Goal: Information Seeking & Learning: Find specific page/section

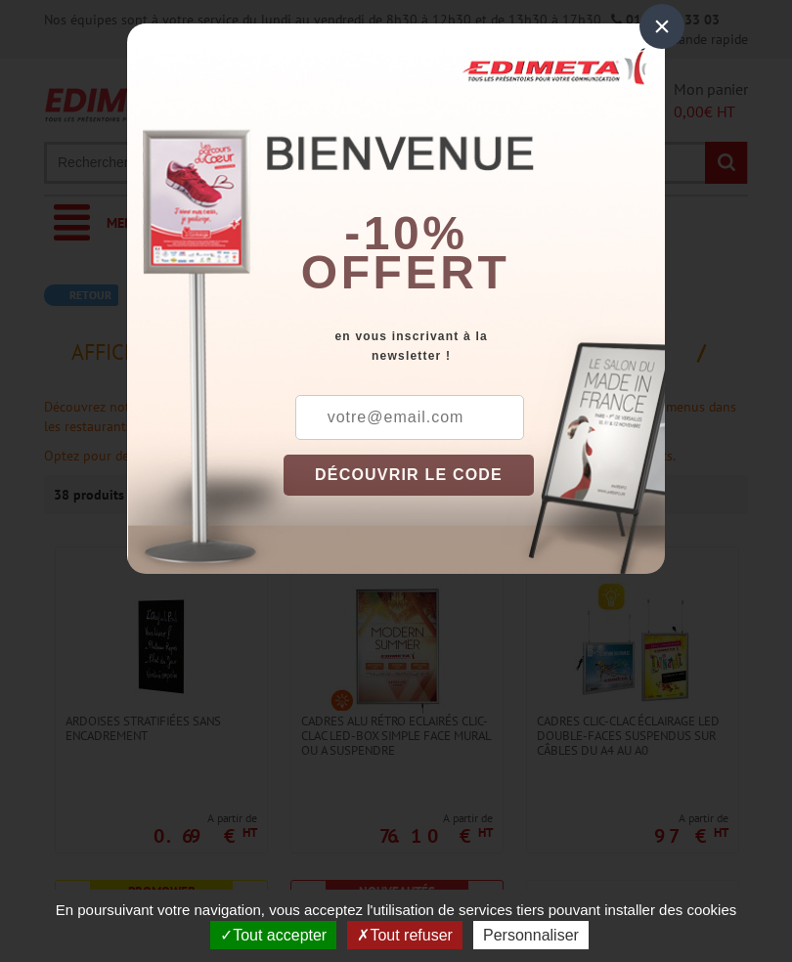
click at [675, 28] on div "×" at bounding box center [662, 26] width 45 height 45
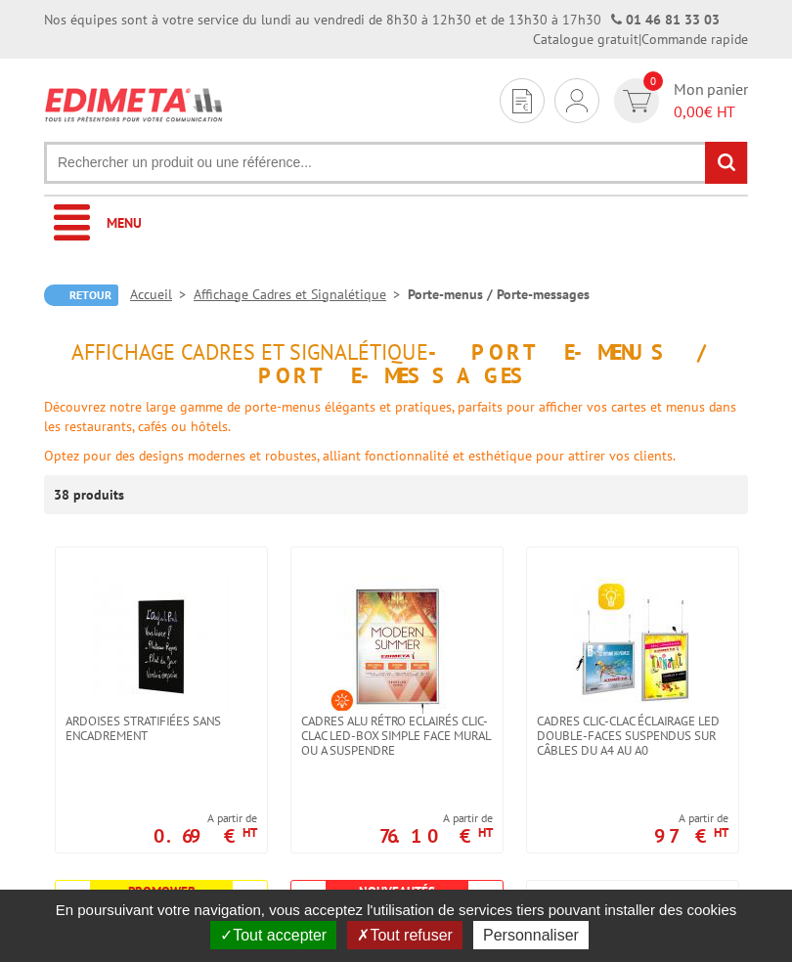
click at [661, 30] on link "Commande rapide" at bounding box center [695, 39] width 107 height 18
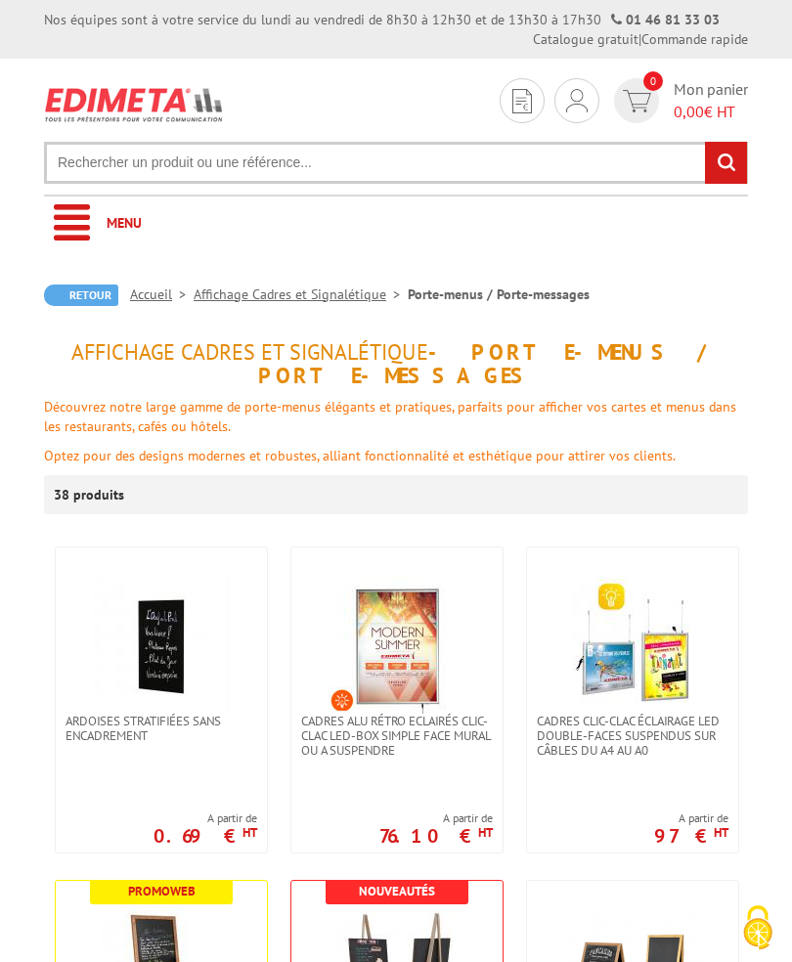
click at [92, 163] on input "text" at bounding box center [396, 163] width 704 height 42
type input "Porte bloc de commande"
click at [726, 160] on input "rechercher" at bounding box center [726, 163] width 42 height 42
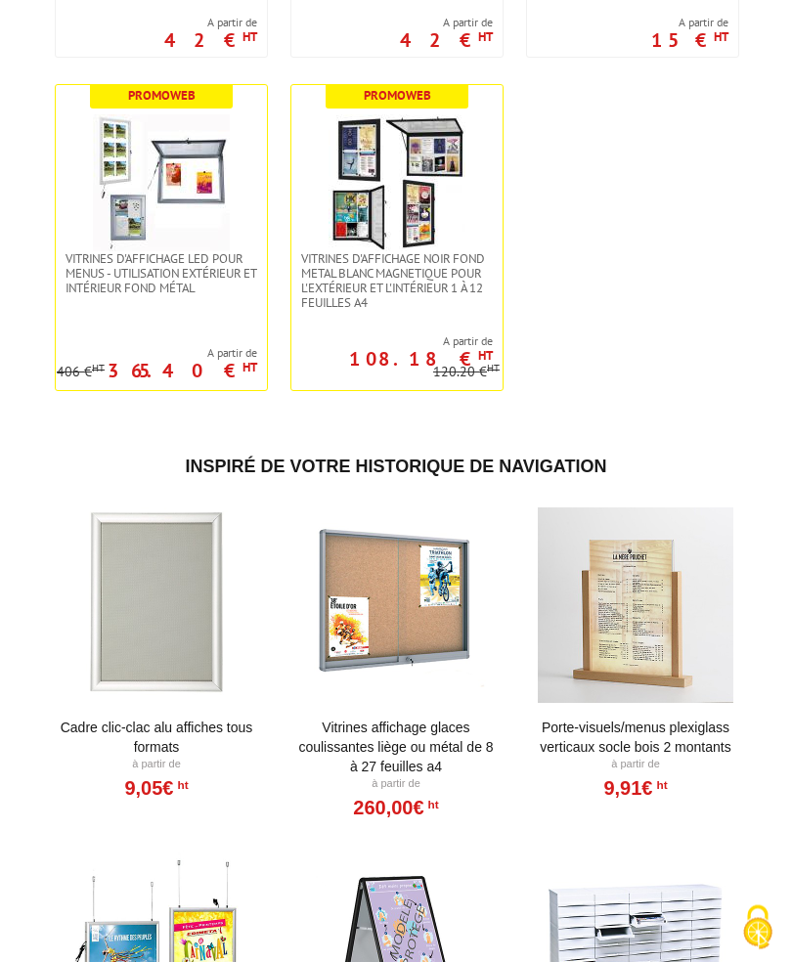
scroll to position [4426, 0]
